Goal: Navigation & Orientation: Find specific page/section

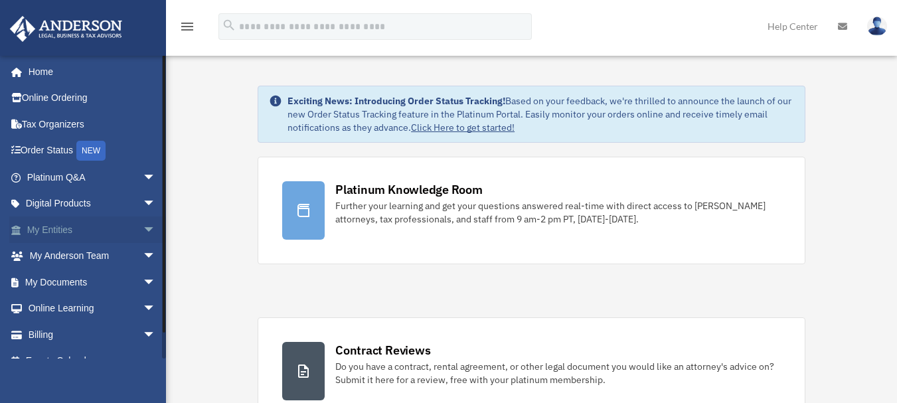
click at [52, 234] on link "My Entities arrow_drop_down" at bounding box center [92, 229] width 167 height 27
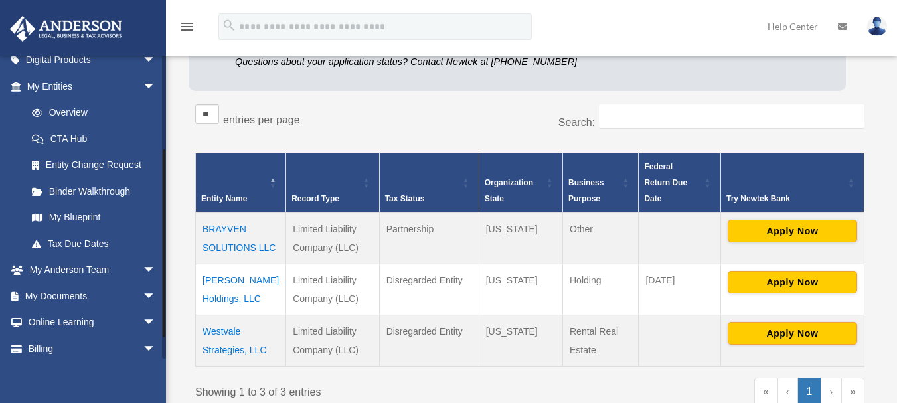
scroll to position [176, 0]
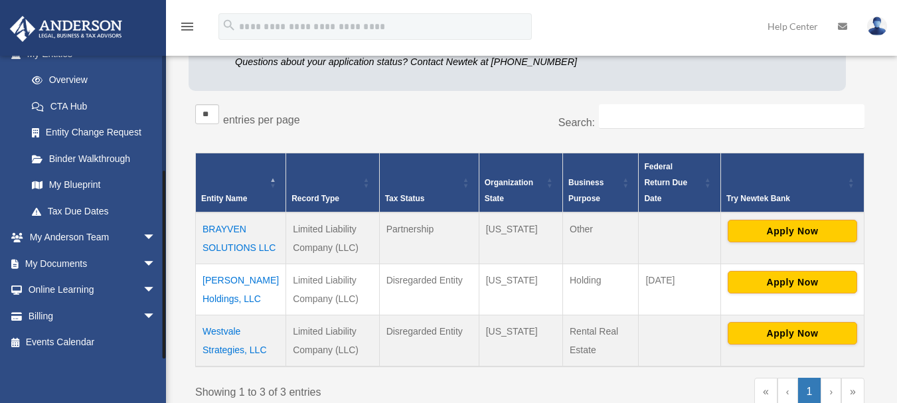
drag, startPoint x: 163, startPoint y: 223, endPoint x: 169, endPoint y: 347, distance: 124.2
click at [169, 347] on div "Overview prophecylives@gmail.com Sign Out prophecylives@gmail.com Home Online O…" at bounding box center [448, 169] width 897 height 618
click at [143, 230] on span "arrow_drop_down" at bounding box center [156, 237] width 27 height 27
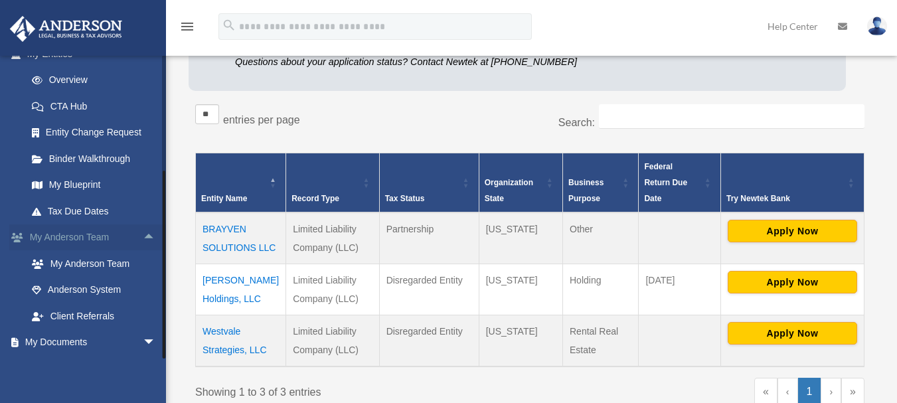
click at [143, 230] on span "arrow_drop_up" at bounding box center [156, 237] width 27 height 27
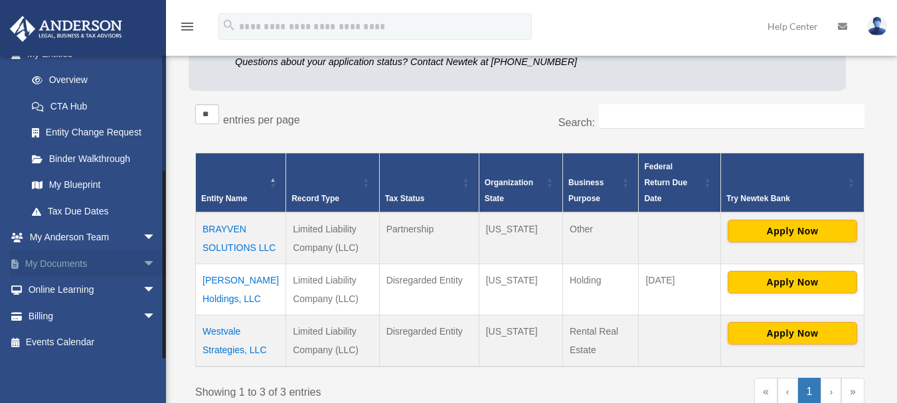
click at [143, 261] on span "arrow_drop_down" at bounding box center [156, 263] width 27 height 27
click at [143, 261] on span "arrow_drop_up" at bounding box center [156, 263] width 27 height 27
click at [143, 283] on span "arrow_drop_down" at bounding box center [156, 290] width 27 height 27
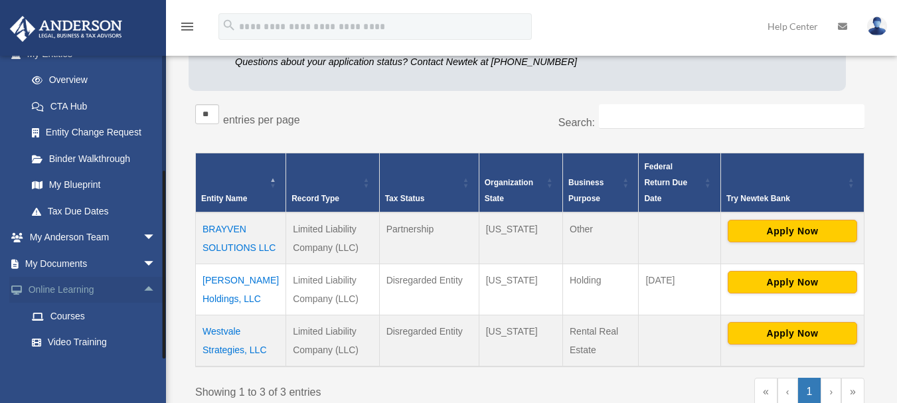
click at [143, 283] on span "arrow_drop_up" at bounding box center [156, 290] width 27 height 27
click at [143, 311] on span "arrow_drop_down" at bounding box center [156, 316] width 27 height 27
click at [143, 311] on span "arrow_drop_up" at bounding box center [156, 316] width 27 height 27
click at [143, 291] on span "arrow_drop_down" at bounding box center [156, 290] width 27 height 27
click at [74, 335] on link "Video Training" at bounding box center [97, 342] width 157 height 27
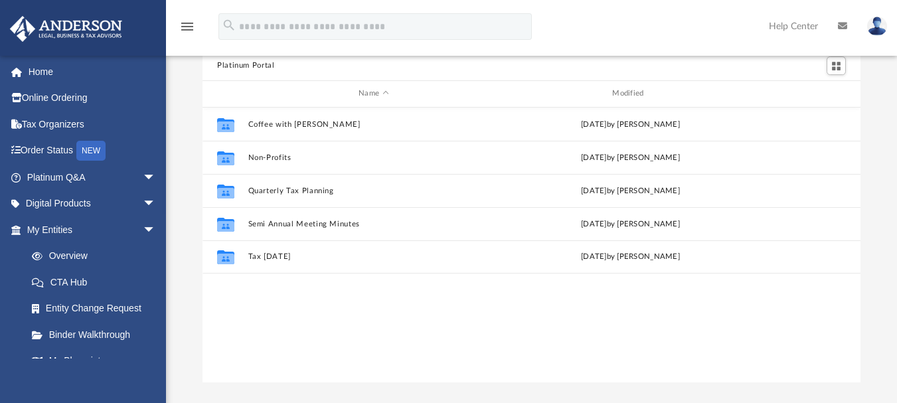
scroll to position [37, 0]
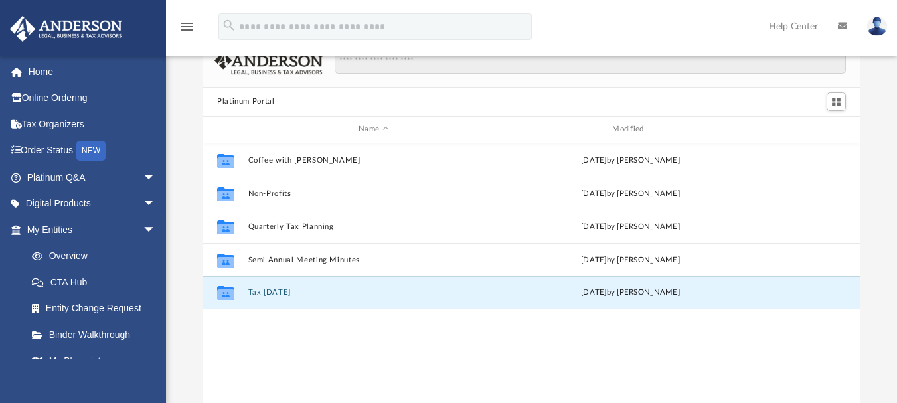
click at [283, 292] on button "Tax Tuesday" at bounding box center [373, 292] width 251 height 9
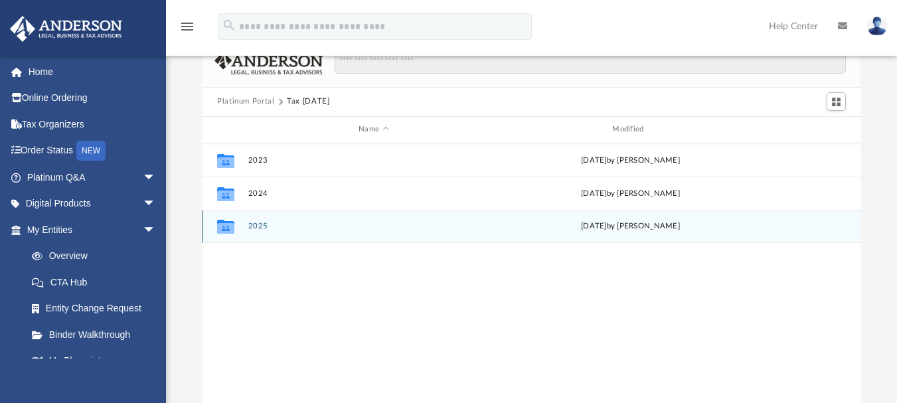
click at [258, 225] on button "2025" at bounding box center [373, 226] width 251 height 9
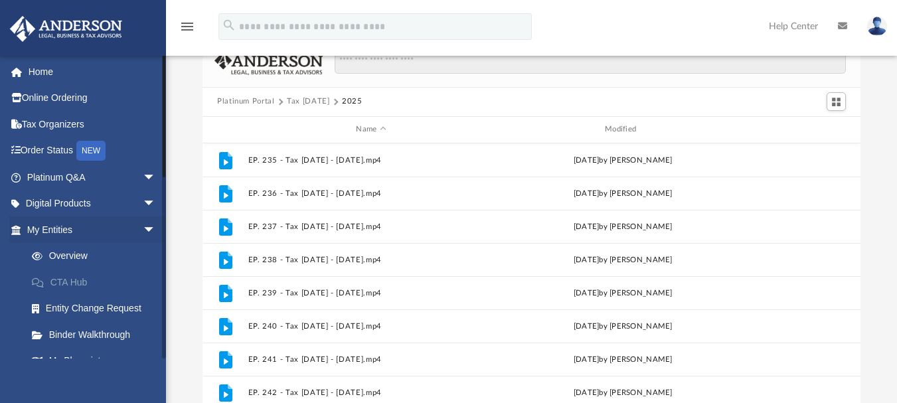
click at [72, 281] on link "CTA Hub" at bounding box center [97, 282] width 157 height 27
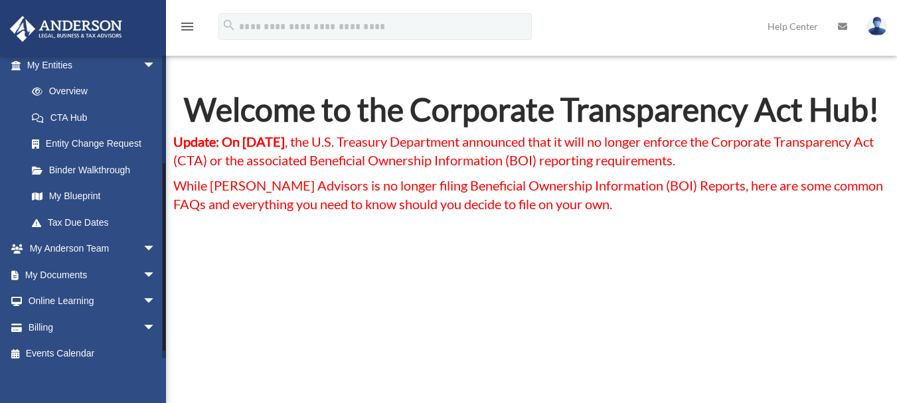
scroll to position [176, 0]
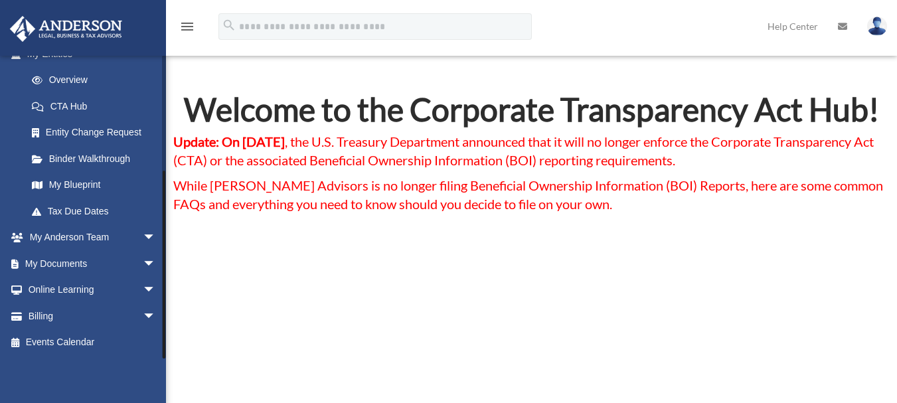
drag, startPoint x: 163, startPoint y: 160, endPoint x: 163, endPoint y: 283, distance: 122.8
click at [163, 283] on div at bounding box center [164, 265] width 3 height 188
click at [71, 182] on link "My Blueprint" at bounding box center [97, 185] width 157 height 27
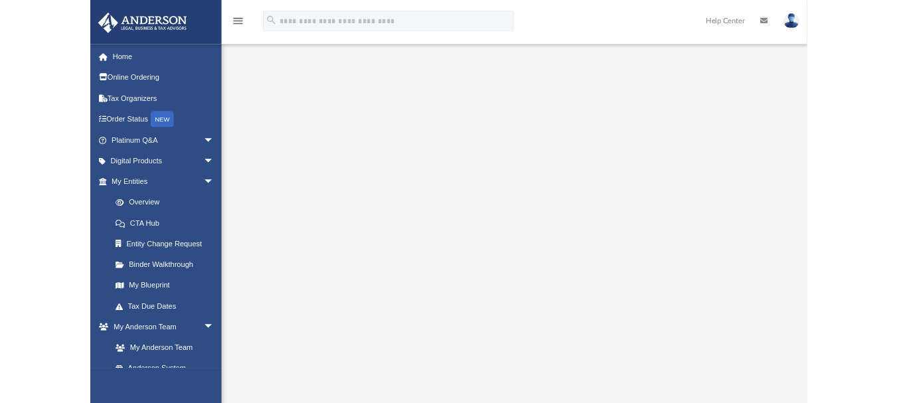
scroll to position [13, 0]
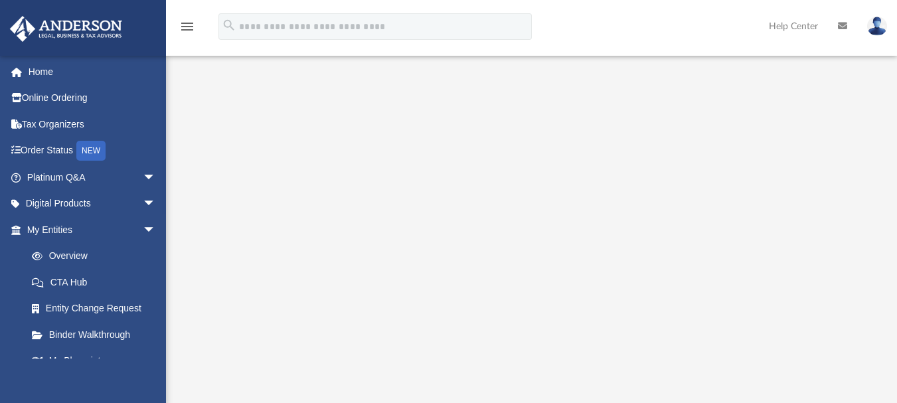
click at [812, 40] on link "Help Center" at bounding box center [793, 26] width 69 height 52
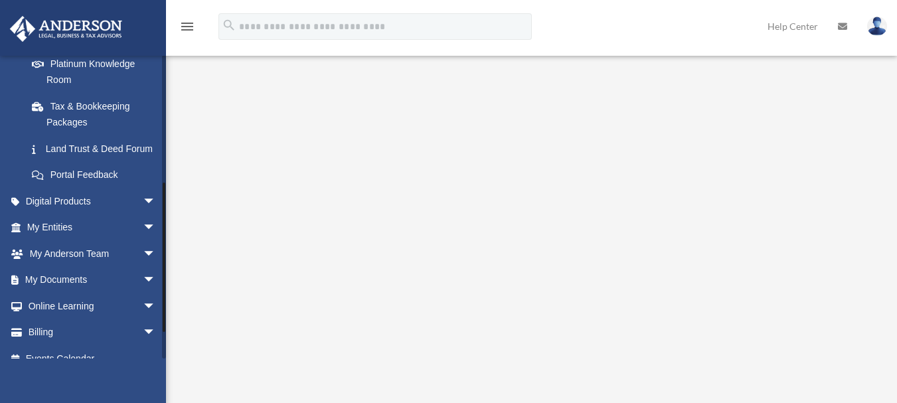
scroll to position [303, 0]
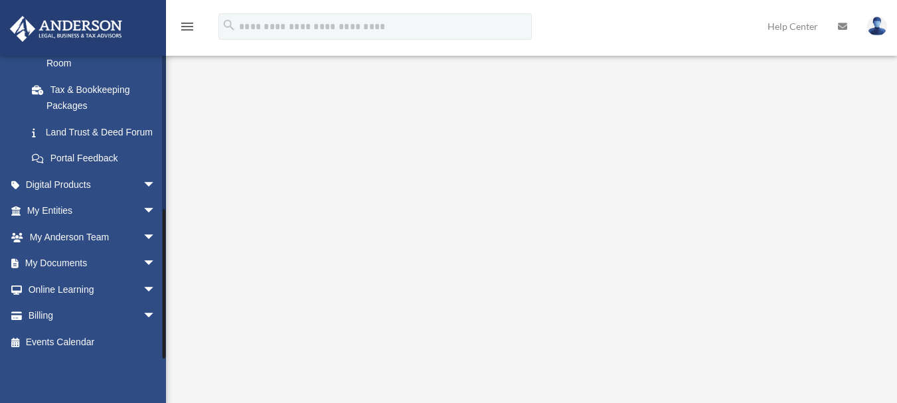
drag, startPoint x: 163, startPoint y: 119, endPoint x: 168, endPoint y: 283, distance: 163.3
click at [168, 283] on div "Platinum Walkthrough [EMAIL_ADDRESS][DOMAIN_NAME] Sign Out [EMAIL_ADDRESS][DOMA…" at bounding box center [448, 279] width 897 height 486
click at [143, 263] on span "arrow_drop_down" at bounding box center [156, 263] width 27 height 27
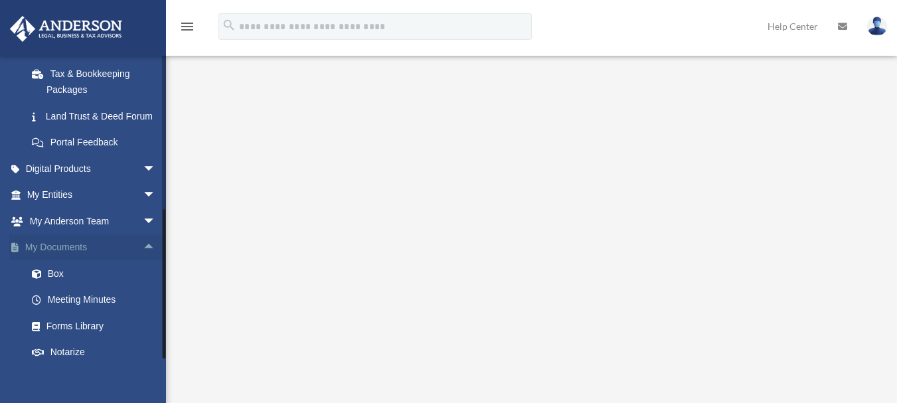
click at [143, 261] on span "arrow_drop_up" at bounding box center [156, 247] width 27 height 27
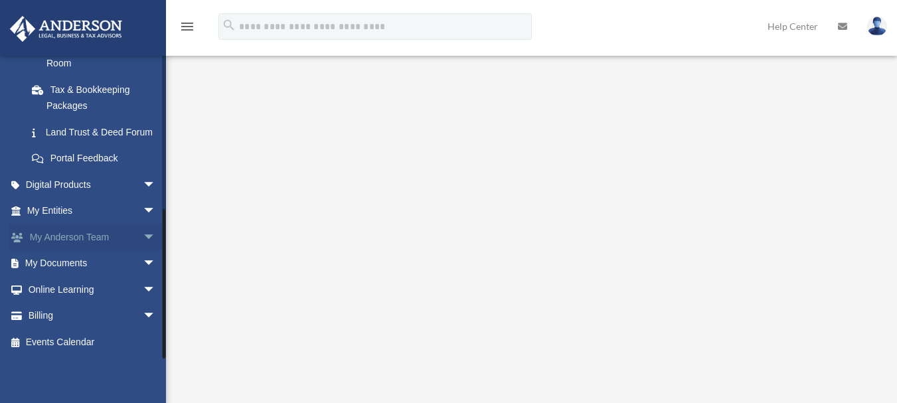
click at [143, 235] on span "arrow_drop_down" at bounding box center [156, 237] width 27 height 27
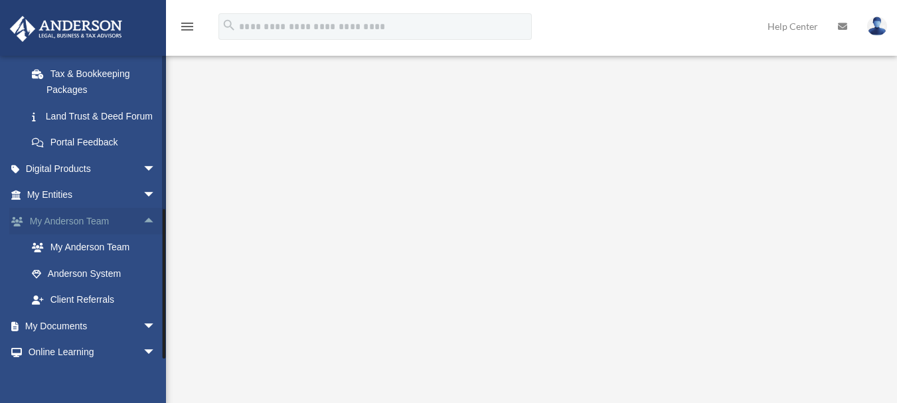
click at [143, 235] on span "arrow_drop_up" at bounding box center [156, 221] width 27 height 27
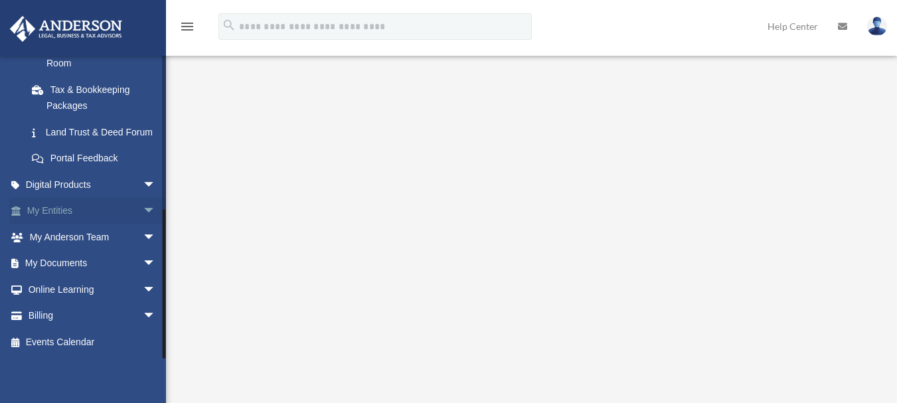
click at [145, 211] on span "arrow_drop_down" at bounding box center [156, 211] width 27 height 27
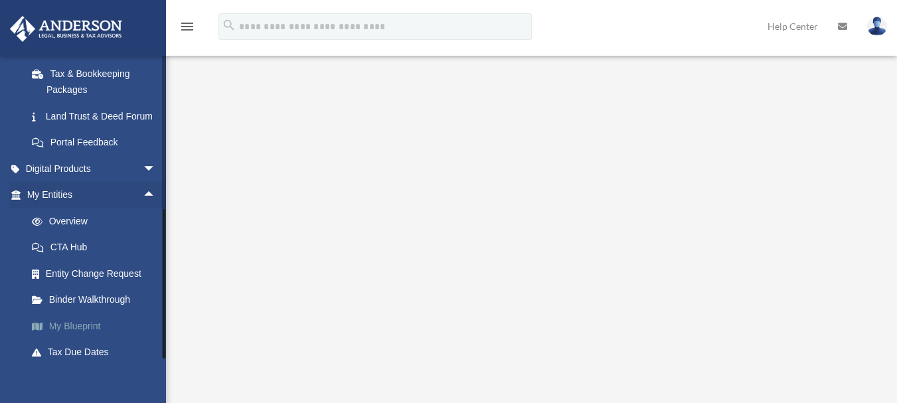
click at [89, 336] on link "My Blueprint" at bounding box center [97, 326] width 157 height 27
